Goal: Transaction & Acquisition: Purchase product/service

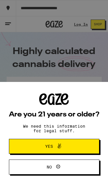
click at [82, 146] on button "Yes" at bounding box center [54, 146] width 90 height 15
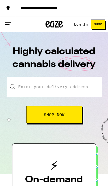
click at [81, 25] on link "Log In" at bounding box center [81, 24] width 14 height 4
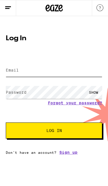
click at [66, 65] on input "Email" at bounding box center [54, 70] width 96 height 13
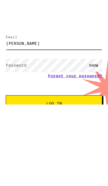
type input "[PERSON_NAME]"
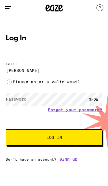
click at [68, 159] on link "Sign up" at bounding box center [68, 159] width 18 height 5
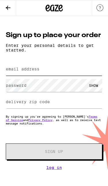
click at [74, 65] on input "email address" at bounding box center [54, 69] width 96 height 13
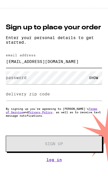
type input "[EMAIL_ADDRESS][DOMAIN_NAME]"
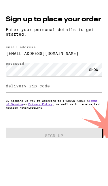
click at [73, 95] on input "delivery zip code" at bounding box center [54, 101] width 96 height 13
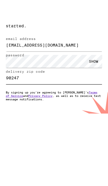
type input "90247"
click at [83, 144] on button "Sign Up" at bounding box center [54, 152] width 96 height 16
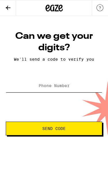
click at [59, 90] on input "Phone Number" at bounding box center [54, 85] width 96 height 13
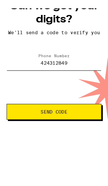
type input "[PHONE_NUMBER]"
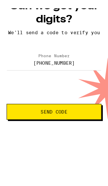
click at [81, 122] on button "Send Code" at bounding box center [47, 129] width 83 height 14
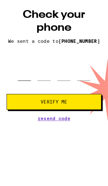
click at [23, 78] on input "tel" at bounding box center [22, 86] width 12 height 16
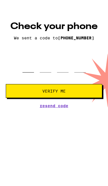
type input "1"
type input "9"
type input "7"
type input "6"
click at [87, 94] on button "Verify Me" at bounding box center [54, 101] width 96 height 14
